Goal: Information Seeking & Learning: Check status

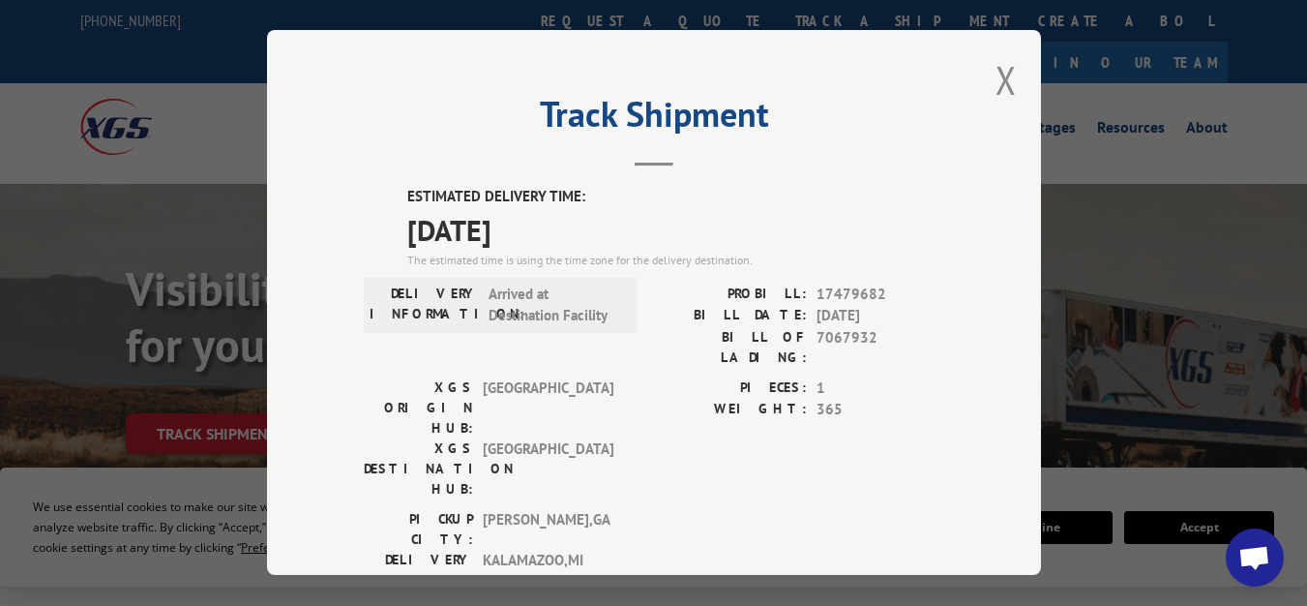
scroll to position [788, 0]
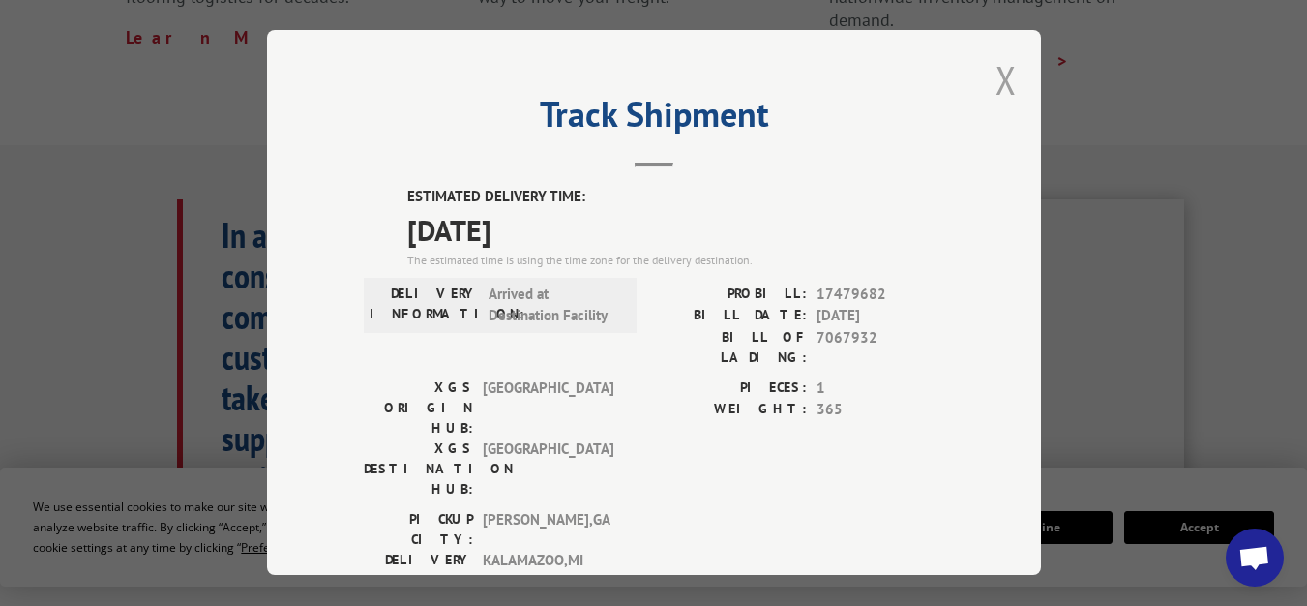
click at [995, 71] on button "Close modal" at bounding box center [1005, 79] width 21 height 51
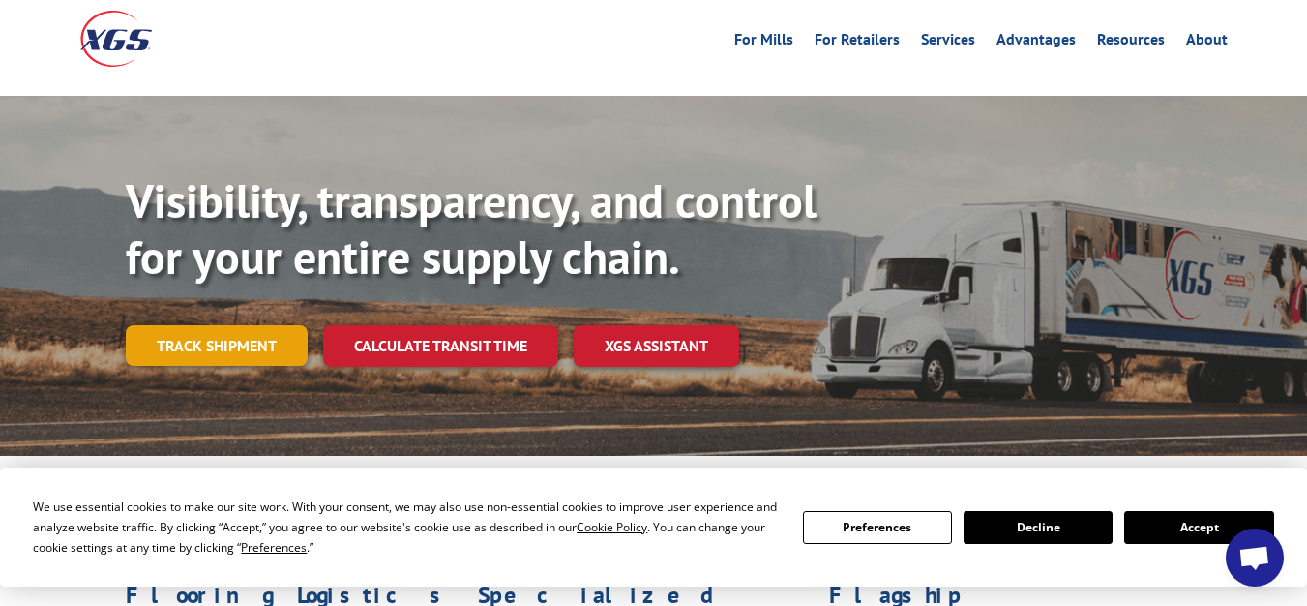
click at [238, 325] on link "Track shipment" at bounding box center [217, 345] width 182 height 41
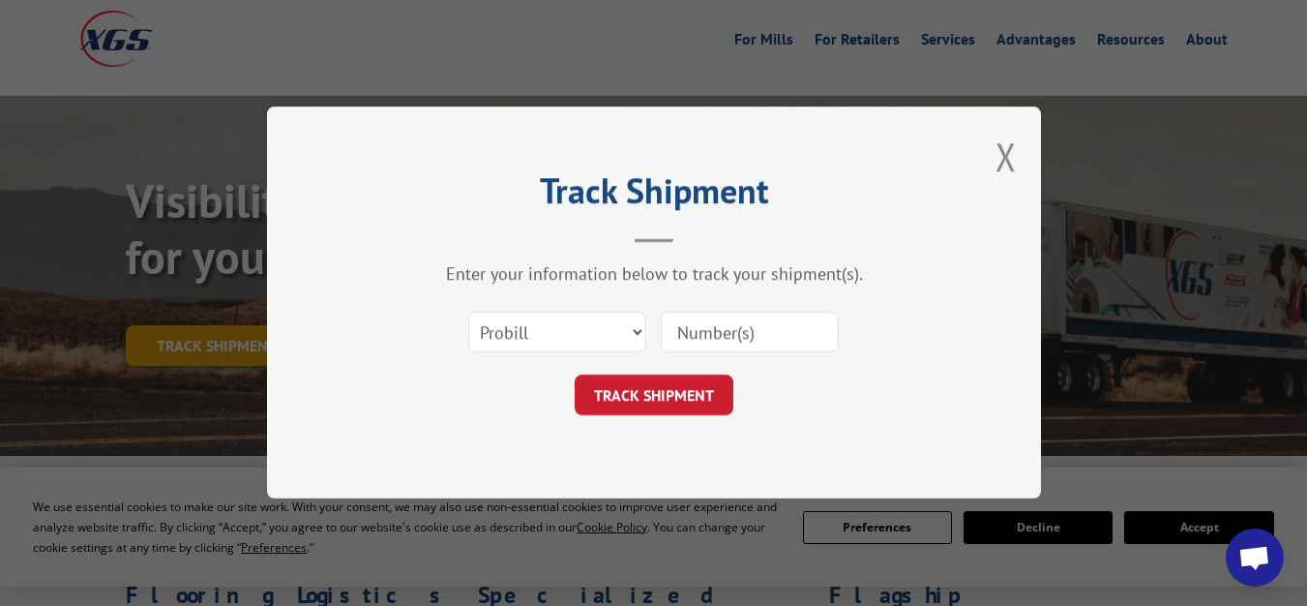
scroll to position [0, 0]
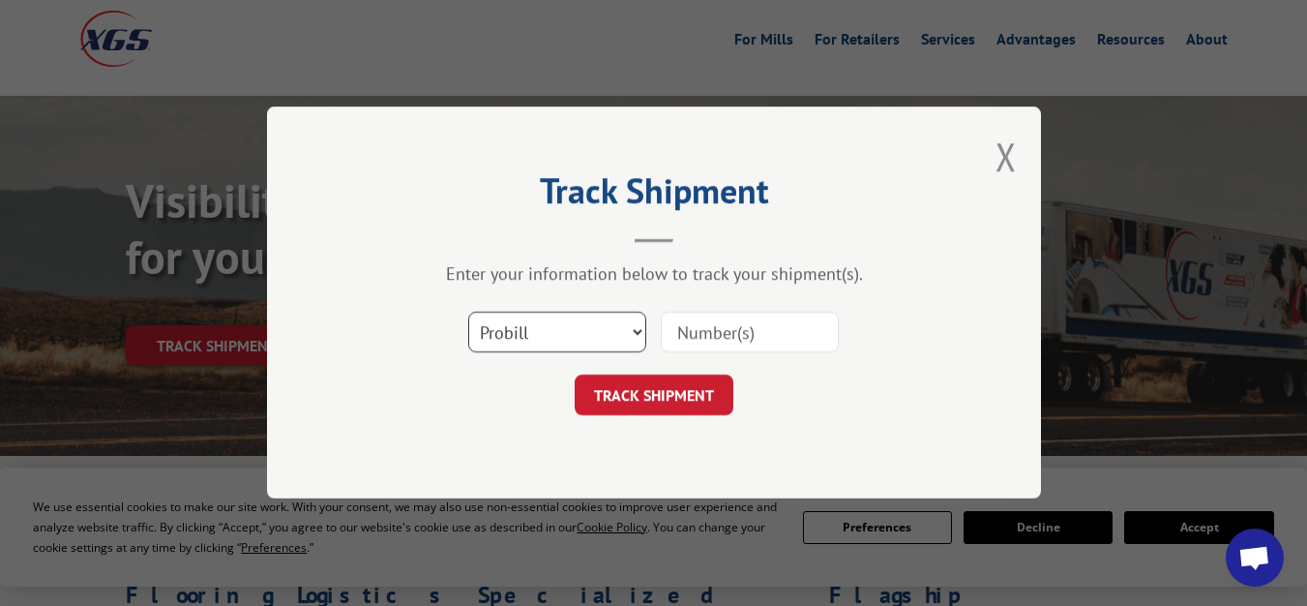
click at [520, 331] on select "Select category... Probill BOL PO" at bounding box center [557, 332] width 178 height 41
select select "bol"
click at [468, 312] on select "Select category... Probill BOL PO" at bounding box center [557, 332] width 178 height 41
paste input "7082798"
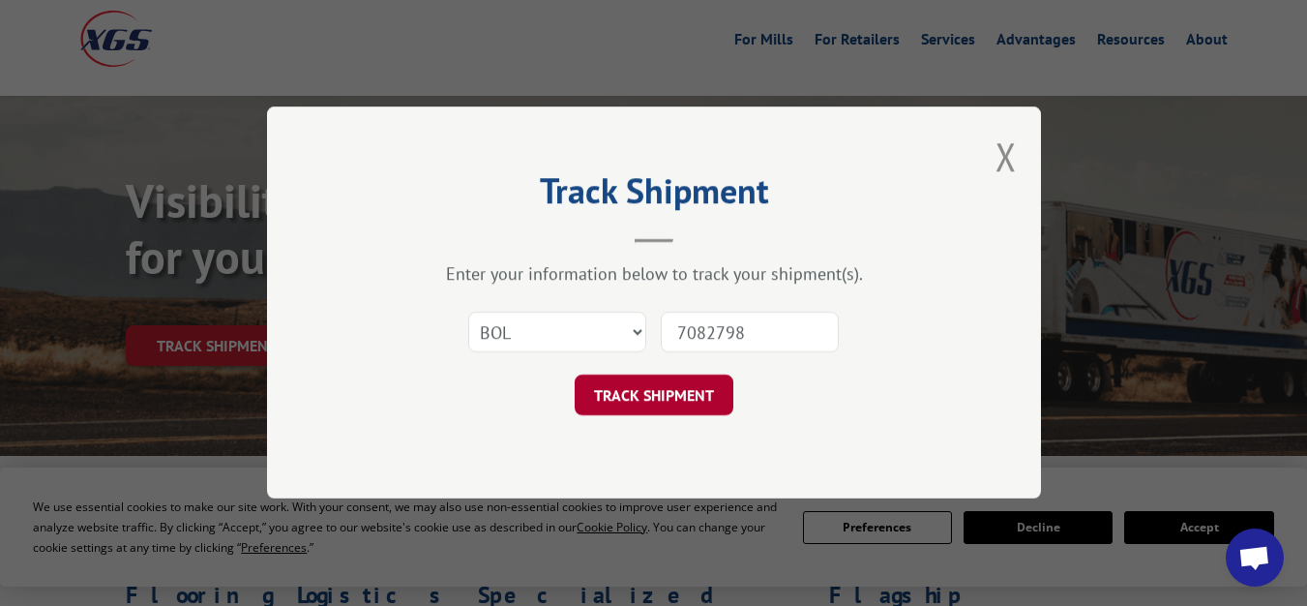
type input "7082798"
click at [712, 400] on button "TRACK SHIPMENT" at bounding box center [654, 395] width 159 height 41
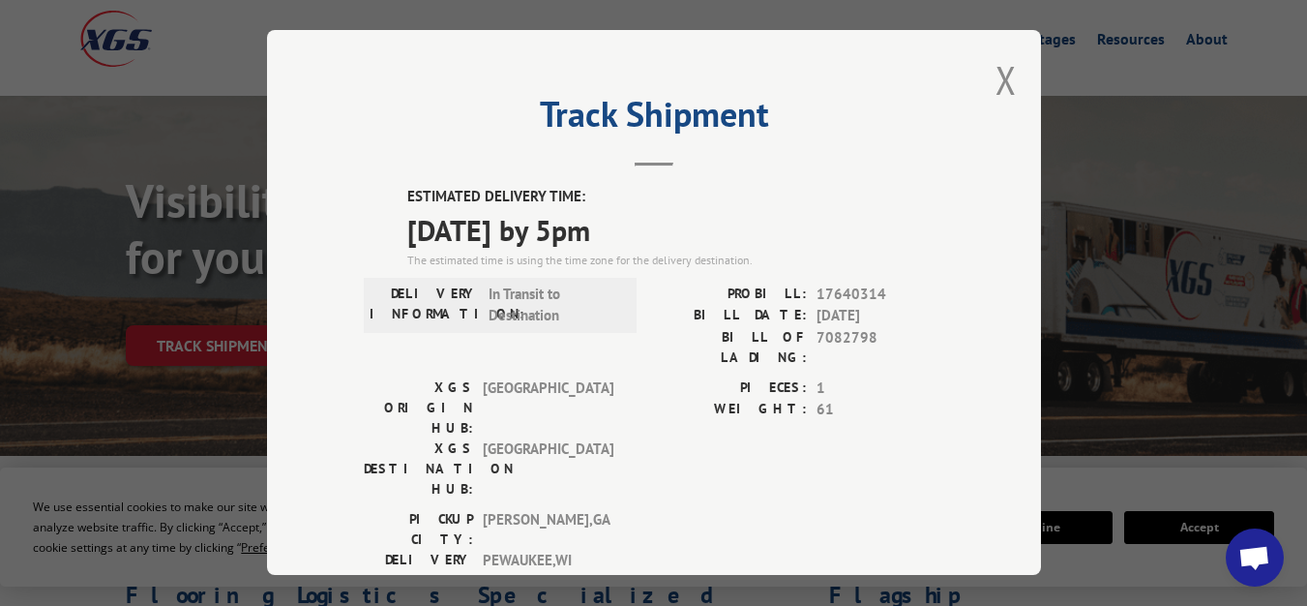
click at [771, 401] on div "PIECES: 1 WEIGHT: 61" at bounding box center [799, 443] width 290 height 132
click at [1000, 75] on button "Close modal" at bounding box center [1005, 79] width 21 height 51
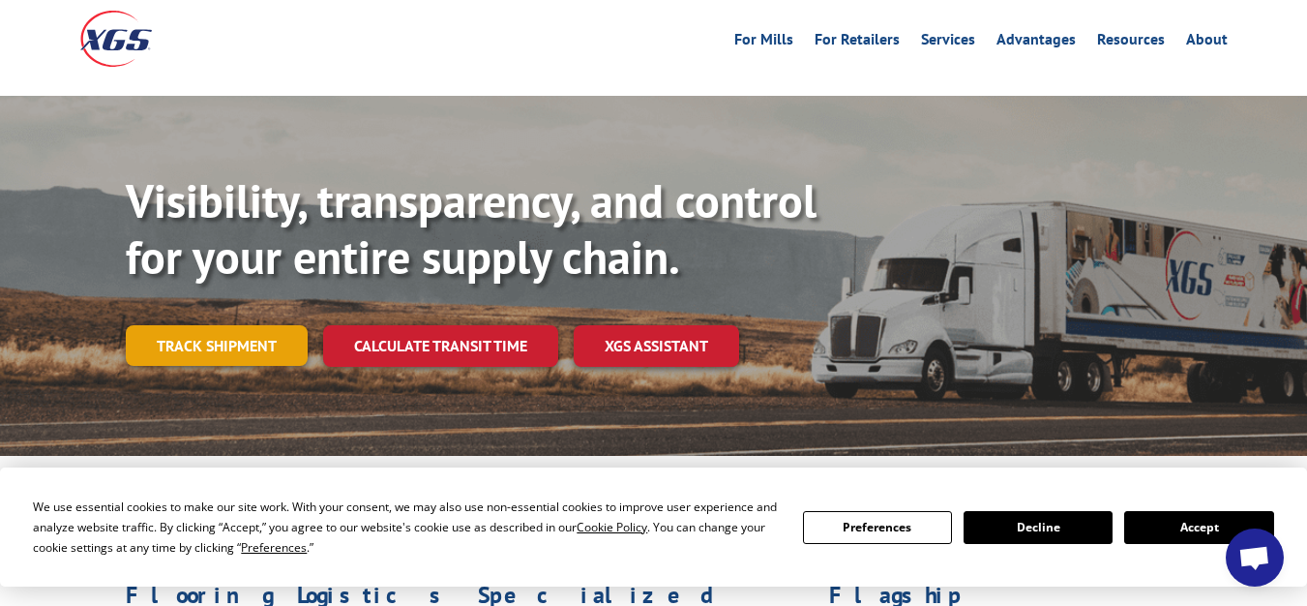
click at [255, 325] on link "Track shipment" at bounding box center [217, 345] width 182 height 41
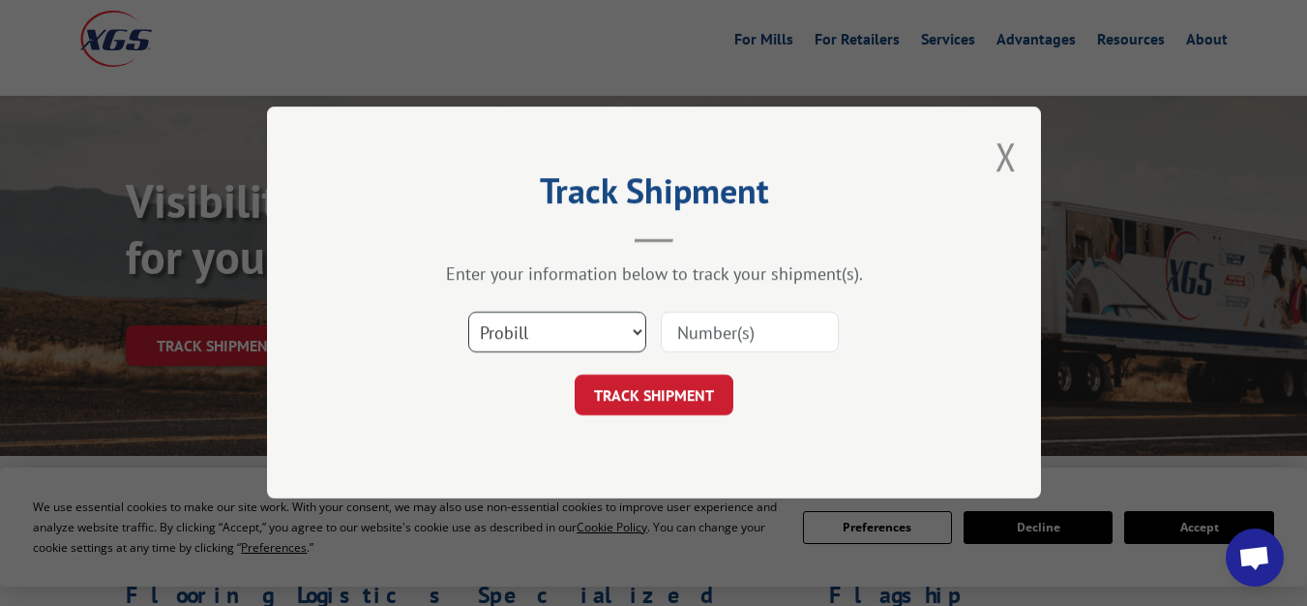
click at [485, 325] on select "Select category... Probill BOL PO" at bounding box center [557, 332] width 178 height 41
select select "bol"
click at [468, 312] on select "Select category... Probill BOL PO" at bounding box center [557, 332] width 178 height 41
